Goal: Transaction & Acquisition: Purchase product/service

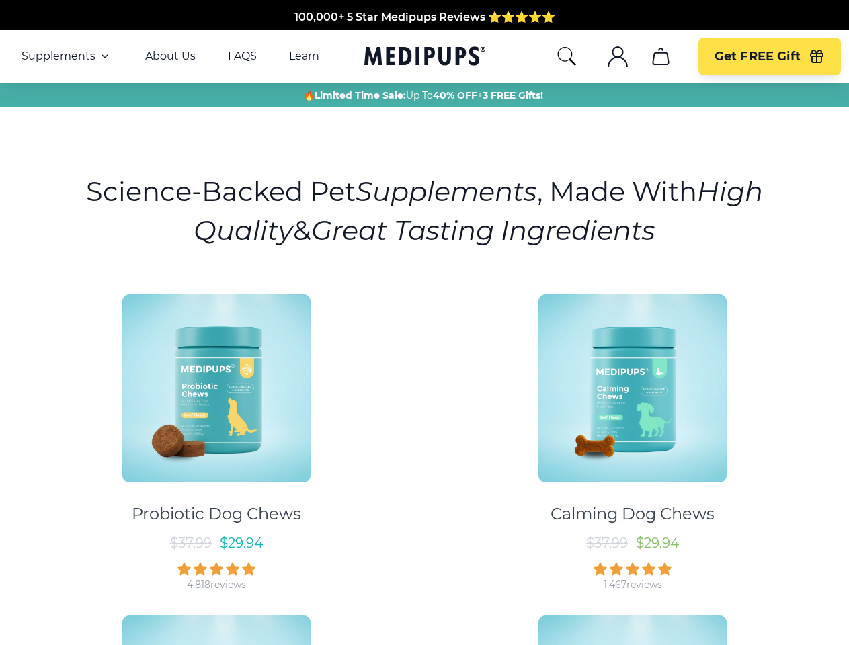
click at [424, 322] on div "Probiotic Dog Chews $ 37.99 $ 29.94 4,818 reviews Calming Dog Chews $ 37.99 $ 2…" at bounding box center [424, 597] width 832 height 630
click at [67, 56] on span "Supplements" at bounding box center [58, 56] width 74 height 13
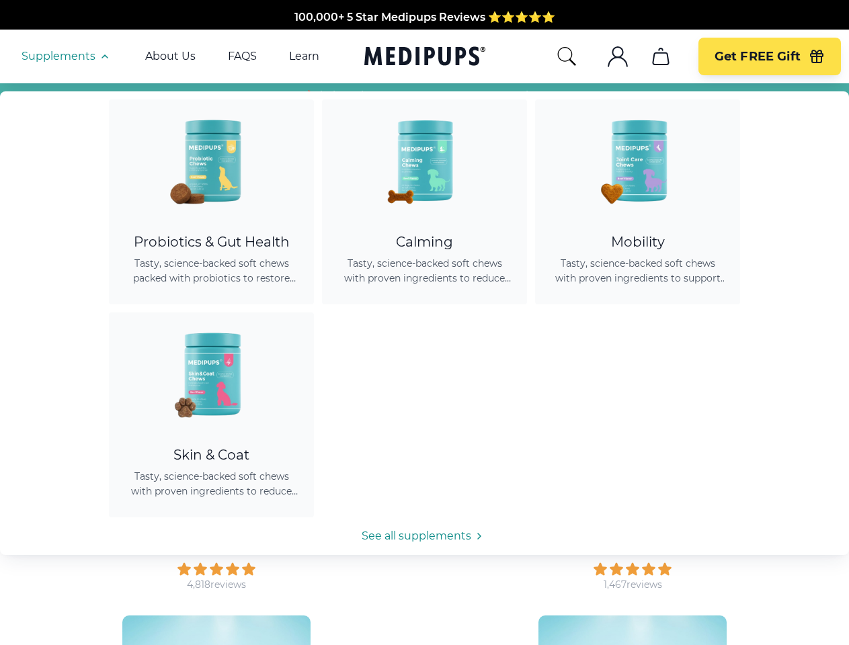
click at [103, 56] on icon "button" at bounding box center [105, 56] width 16 height 16
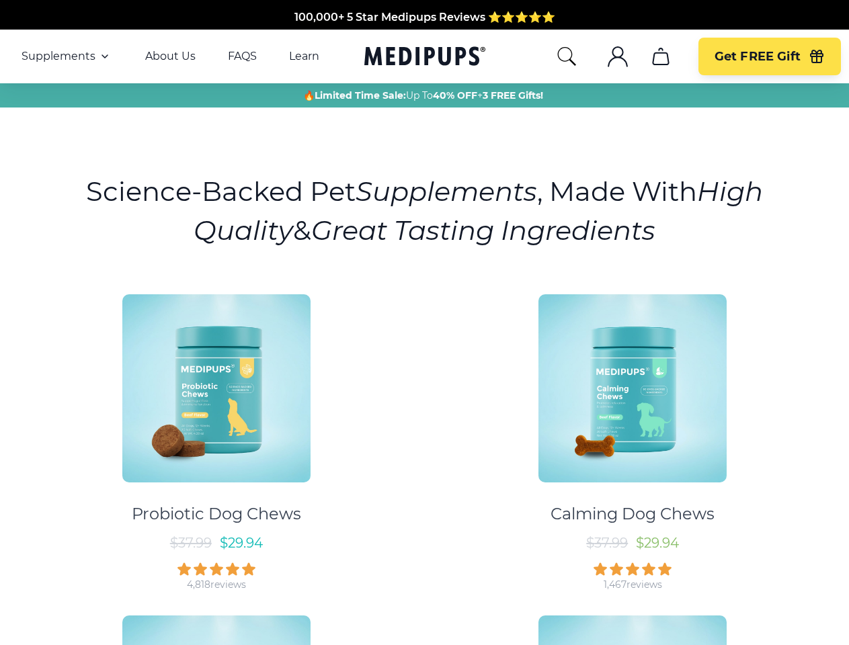
click at [566, 56] on icon "search" at bounding box center [566, 56] width 21 height 21
click at [617, 56] on icon ".cls-1{fill:none;stroke:currentColor;stroke-miterlimit:10;stroke-width:1.5px;}" at bounding box center [617, 56] width 21 height 21
click at [660, 56] on icon "cart" at bounding box center [660, 56] width 21 height 21
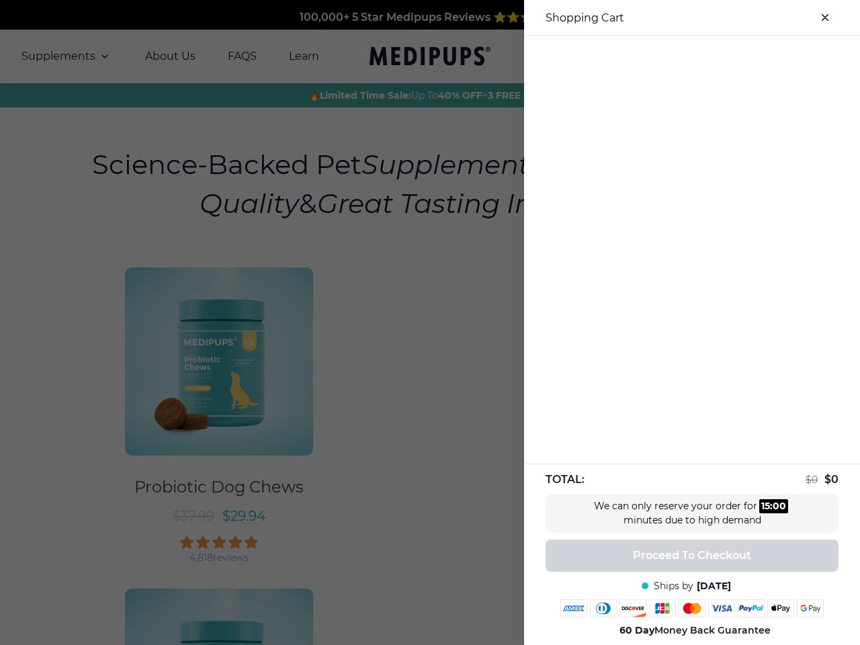
click at [660, 56] on div at bounding box center [692, 47] width 336 height 22
click at [769, 56] on div at bounding box center [692, 47] width 336 height 22
